Goal: Browse casually: Explore the website without a specific task or goal

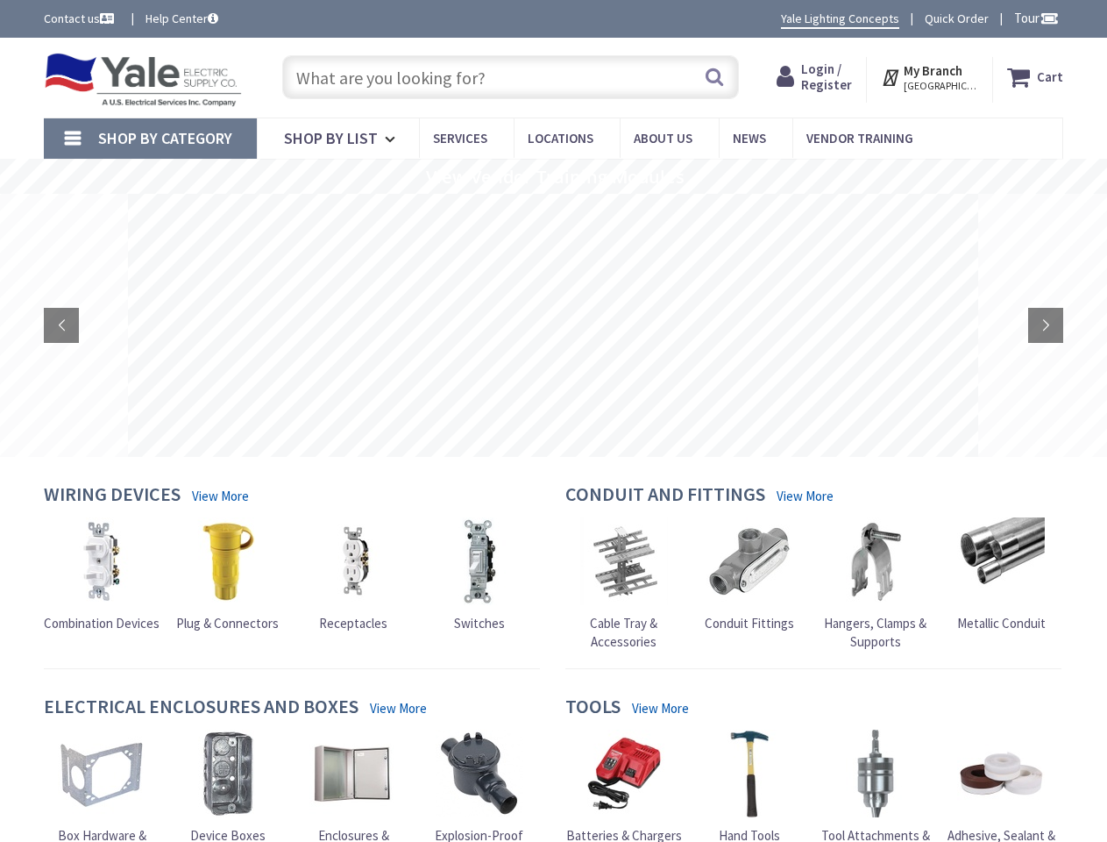
click at [553, 421] on rs-layer at bounding box center [553, 325] width 851 height 263
click at [1034, 18] on span "Tour" at bounding box center [1036, 18] width 45 height 17
click at [931, 77] on strong "My Branch" at bounding box center [933, 70] width 59 height 17
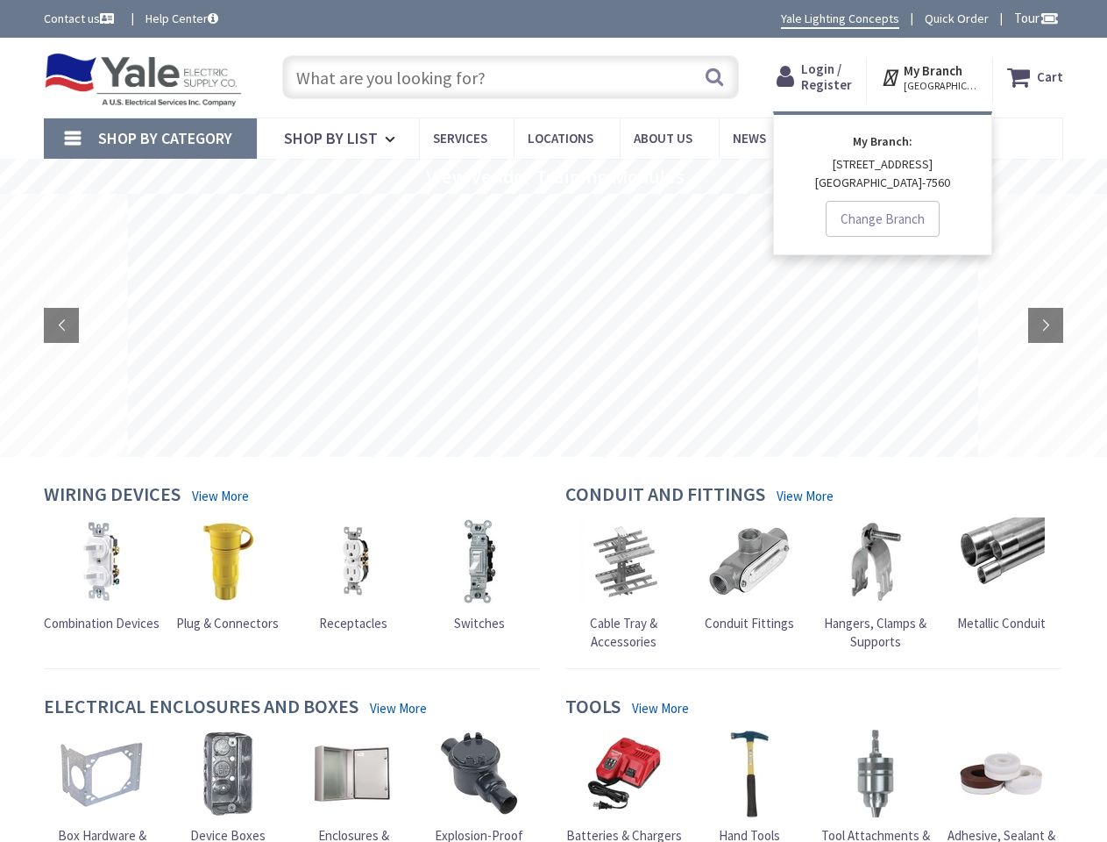
click at [150, 139] on span "Shop By Category" at bounding box center [165, 138] width 134 height 20
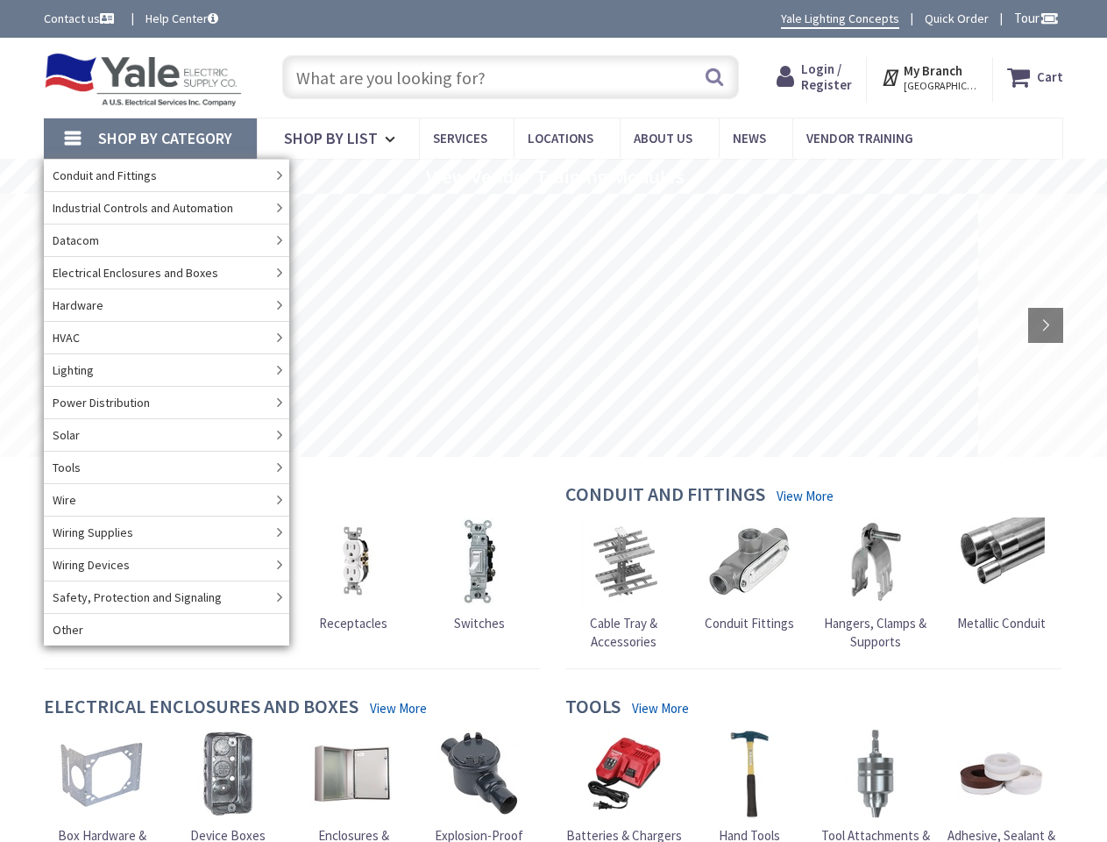
click at [553, 176] on rs-slide "View Vendor Training Modules" at bounding box center [553, 176] width 1107 height 35
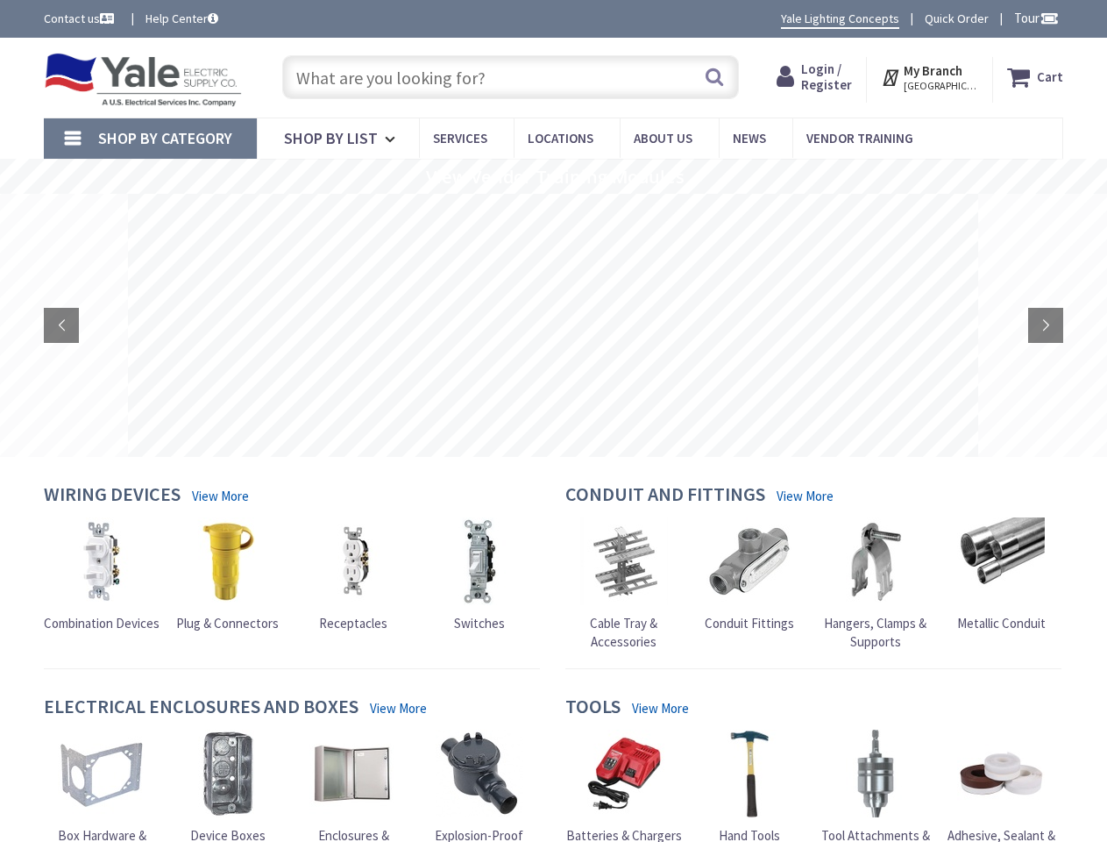
click at [553, 325] on rs-layer at bounding box center [553, 325] width 851 height 263
click at [61, 325] on rs-arrow at bounding box center [61, 325] width 35 height 35
click at [1046, 325] on rs-arrow at bounding box center [1046, 325] width 35 height 35
